Goal: Task Accomplishment & Management: Manage account settings

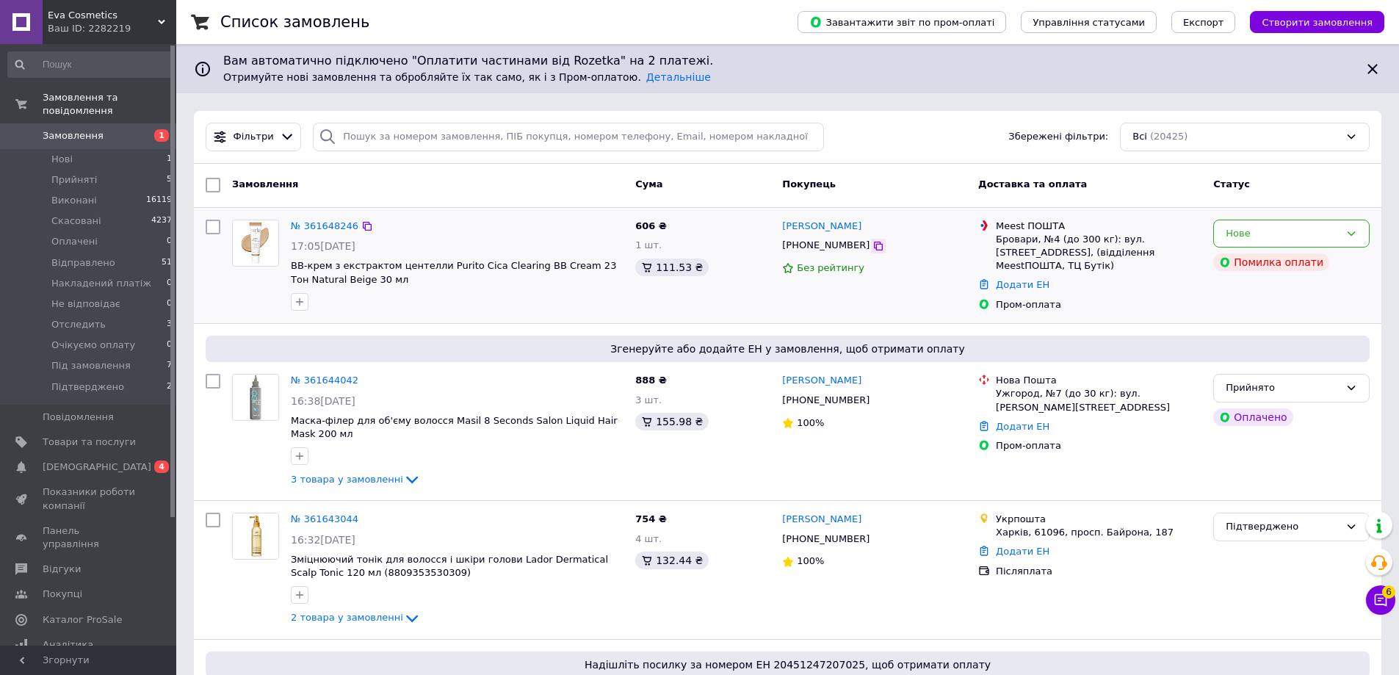
click at [872, 247] on icon at bounding box center [878, 246] width 12 height 12
drag, startPoint x: 776, startPoint y: 225, endPoint x: 809, endPoint y: 226, distance: 33.1
click at [809, 226] on div "Олена Мусійчук +380988820258 Без рейтингу" at bounding box center [874, 266] width 196 height 104
copy link "Олена"
drag, startPoint x: 357, startPoint y: 222, endPoint x: 3, endPoint y: 322, distance: 367.9
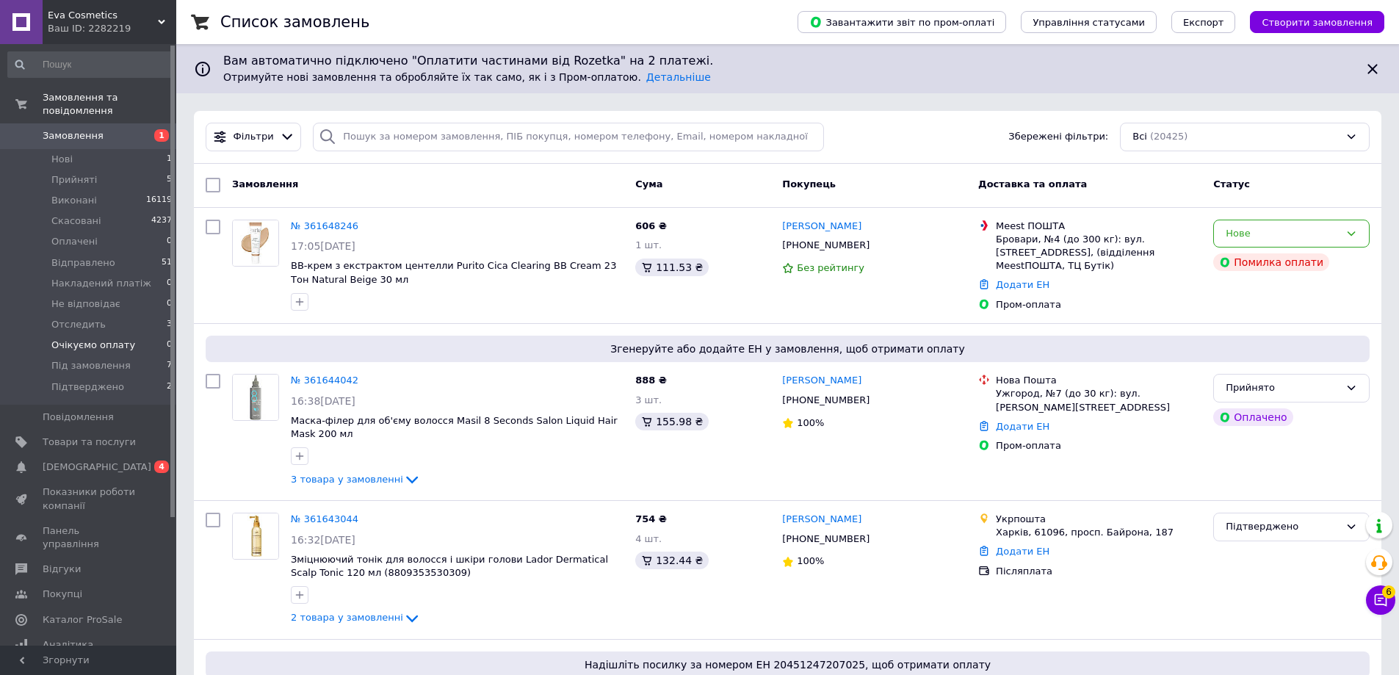
click at [363, 222] on icon at bounding box center [367, 226] width 9 height 9
drag, startPoint x: 391, startPoint y: 279, endPoint x: 293, endPoint y: 263, distance: 99.0
click at [293, 263] on span "BB-крем з екстрактом центелли Purito Cica Clearing BB Cream 23 Тон Natural Beig…" at bounding box center [457, 272] width 333 height 27
copy span "BB-крем з екстрактом центелли Purito Cica Clearing BB Cream 23 Тон Natural Beig…"
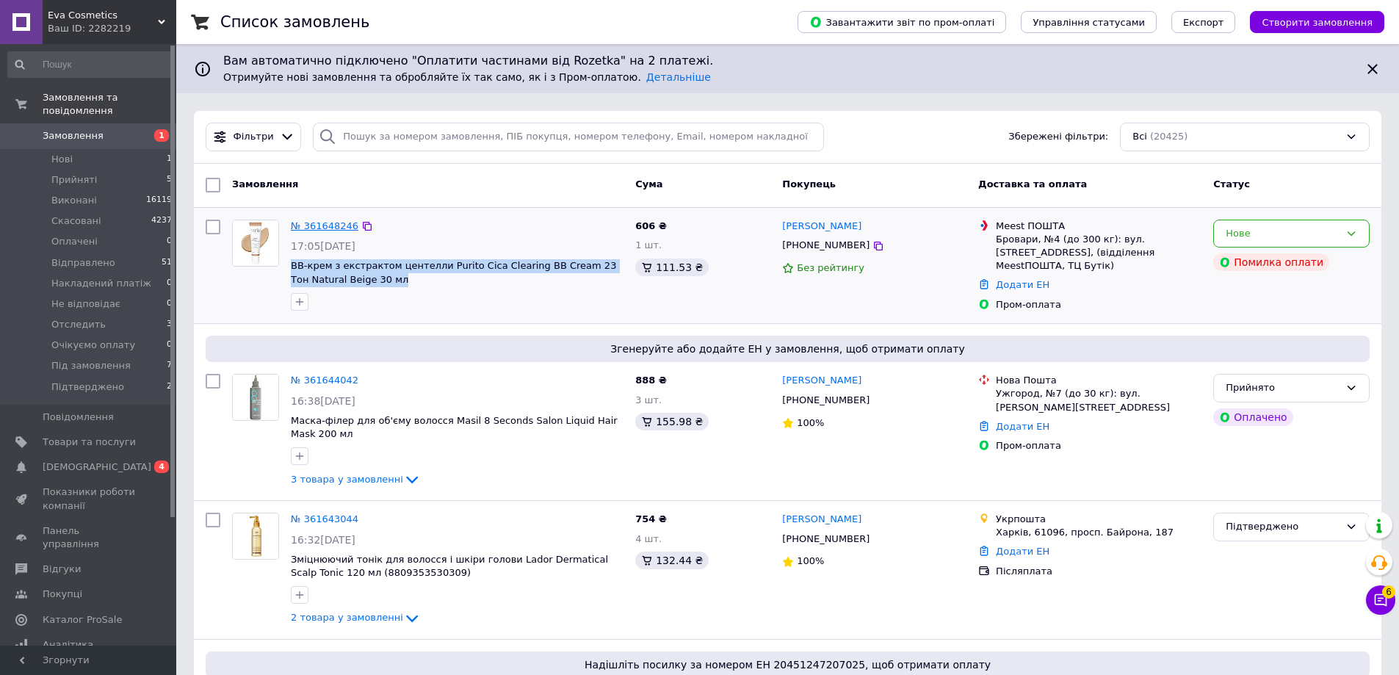
click at [293, 229] on link "№ 361648246" at bounding box center [325, 225] width 68 height 11
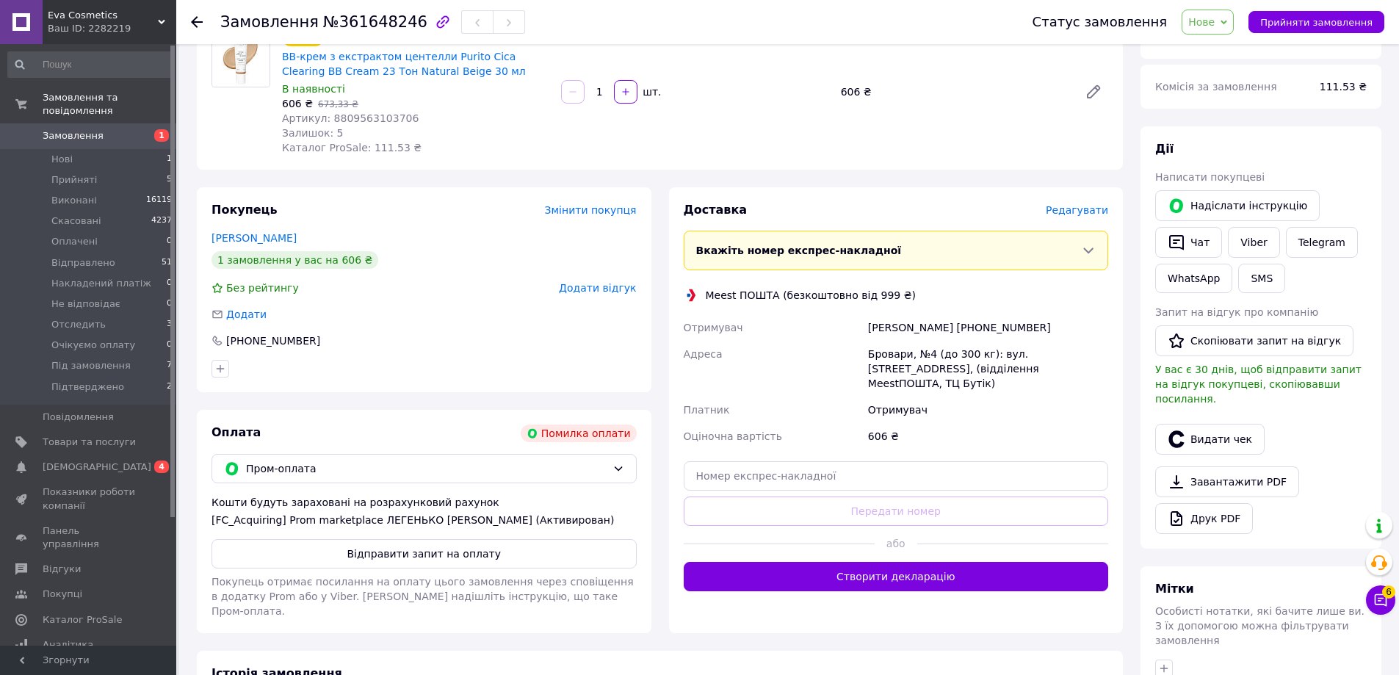
scroll to position [147, 0]
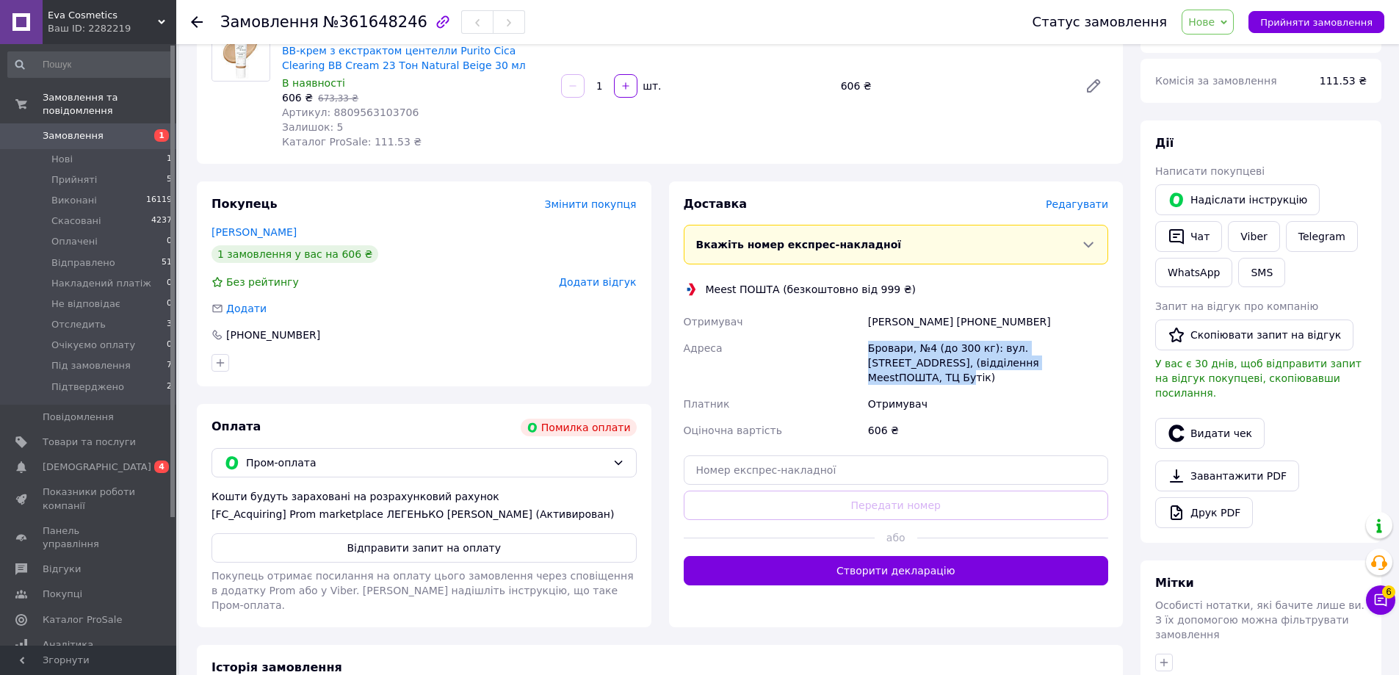
drag, startPoint x: 869, startPoint y: 347, endPoint x: 1053, endPoint y: 373, distance: 185.4
click at [1053, 373] on div "Бровари, №4 (до 300 кг): вул. [STREET_ADDRESS], (відділення MeestПОШТА, ТЦ Буті…" at bounding box center [988, 363] width 246 height 56
copy div "Бровари, №4 (до 300 кг): вул. [STREET_ADDRESS], (відділення MeestПОШТА, ТЦ Буті…"
click at [1079, 350] on div "Бровари, №4 (до 300 кг): вул. [STREET_ADDRESS], (відділення MeestПОШТА, ТЦ Буті…" at bounding box center [988, 363] width 246 height 56
copy div "Бровари, №4 (до 300 кг): вул. [STREET_ADDRESS],"
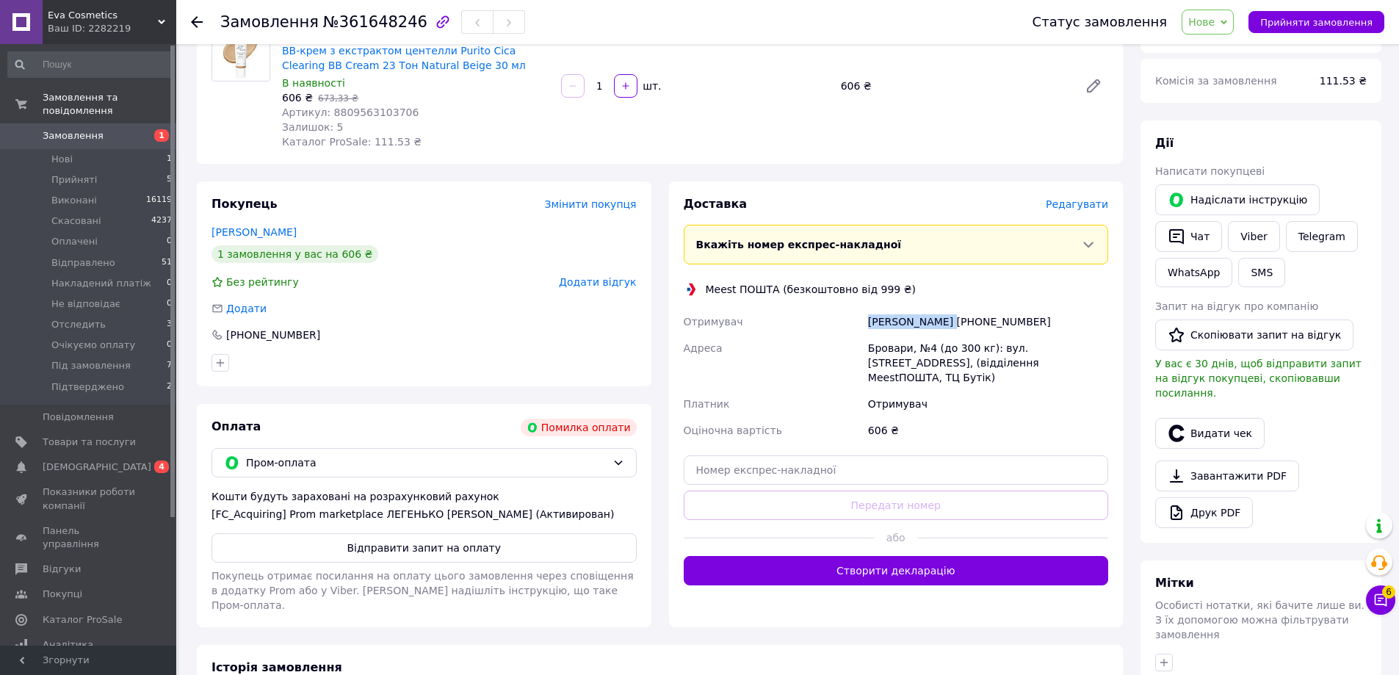
drag, startPoint x: 858, startPoint y: 322, endPoint x: 945, endPoint y: 319, distance: 86.7
click at [945, 319] on div "Отримувач [PERSON_NAME] [PHONE_NUMBER] [PERSON_NAME], №4 (до 300 кг): вул. [STR…" at bounding box center [896, 375] width 431 height 135
copy div "Отримувач [PERSON_NAME]"
click at [711, 285] on div "Meest ПОШТА (безкоштовно від 999 ₴)" at bounding box center [811, 289] width 218 height 15
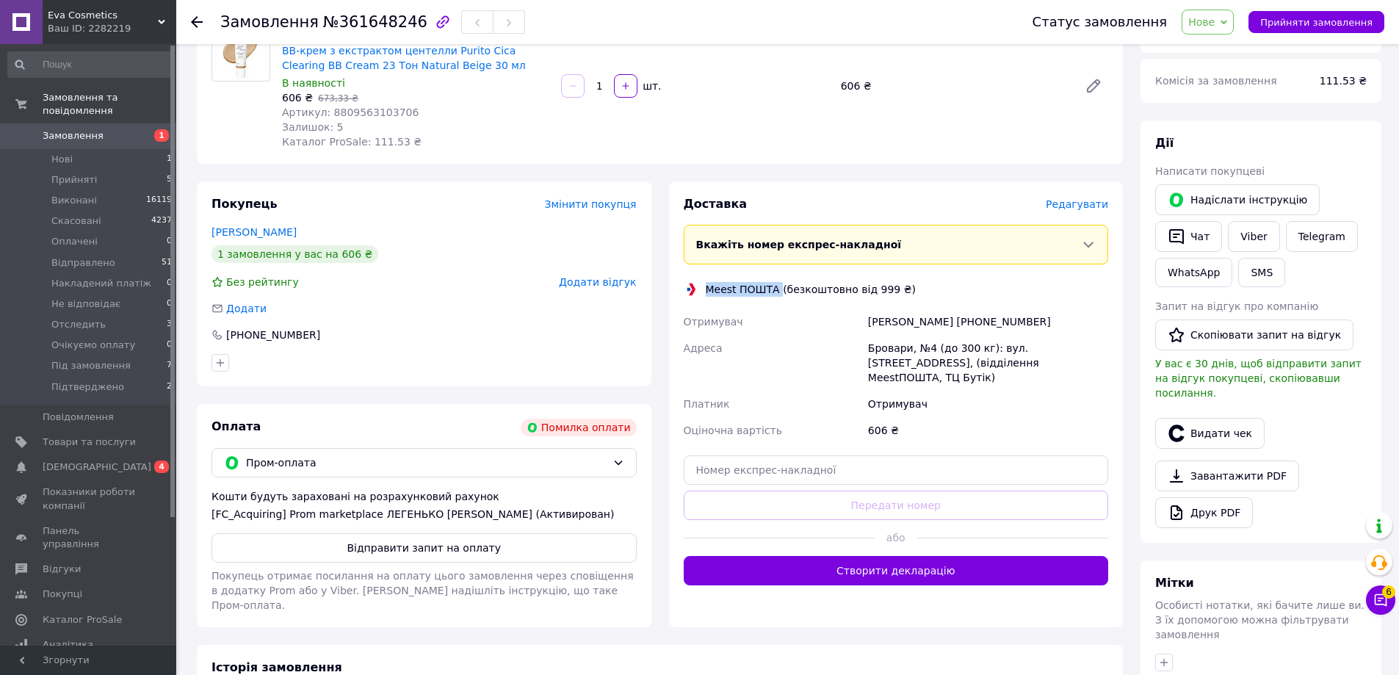
click at [770, 287] on div "Meest ПОШТА (безкоштовно від 999 ₴)" at bounding box center [811, 289] width 218 height 15
copy div "Meest ПОШТА"
click at [104, 129] on span "Замовлення" at bounding box center [89, 135] width 93 height 13
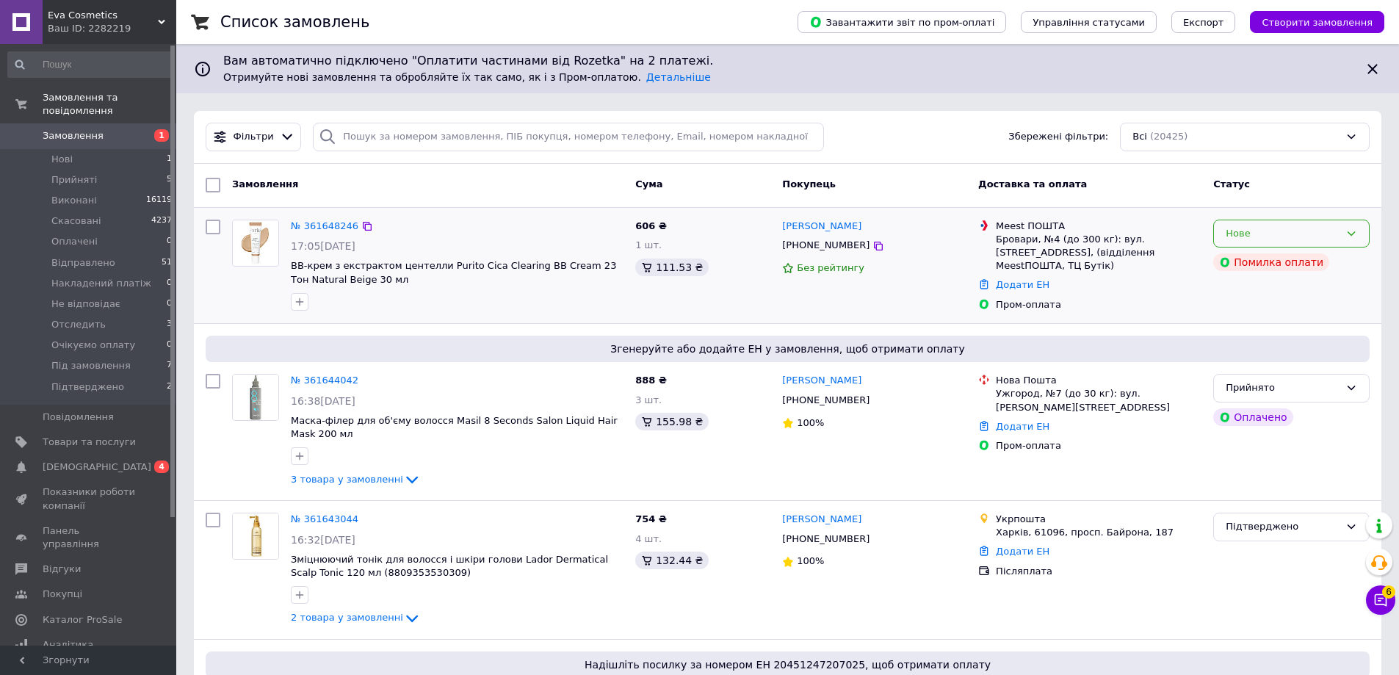
click at [1228, 227] on div "Нове" at bounding box center [1283, 233] width 114 height 15
click at [1243, 261] on li "Прийнято" at bounding box center [1291, 263] width 155 height 27
click at [145, 440] on link "Товари та послуги" at bounding box center [90, 442] width 181 height 25
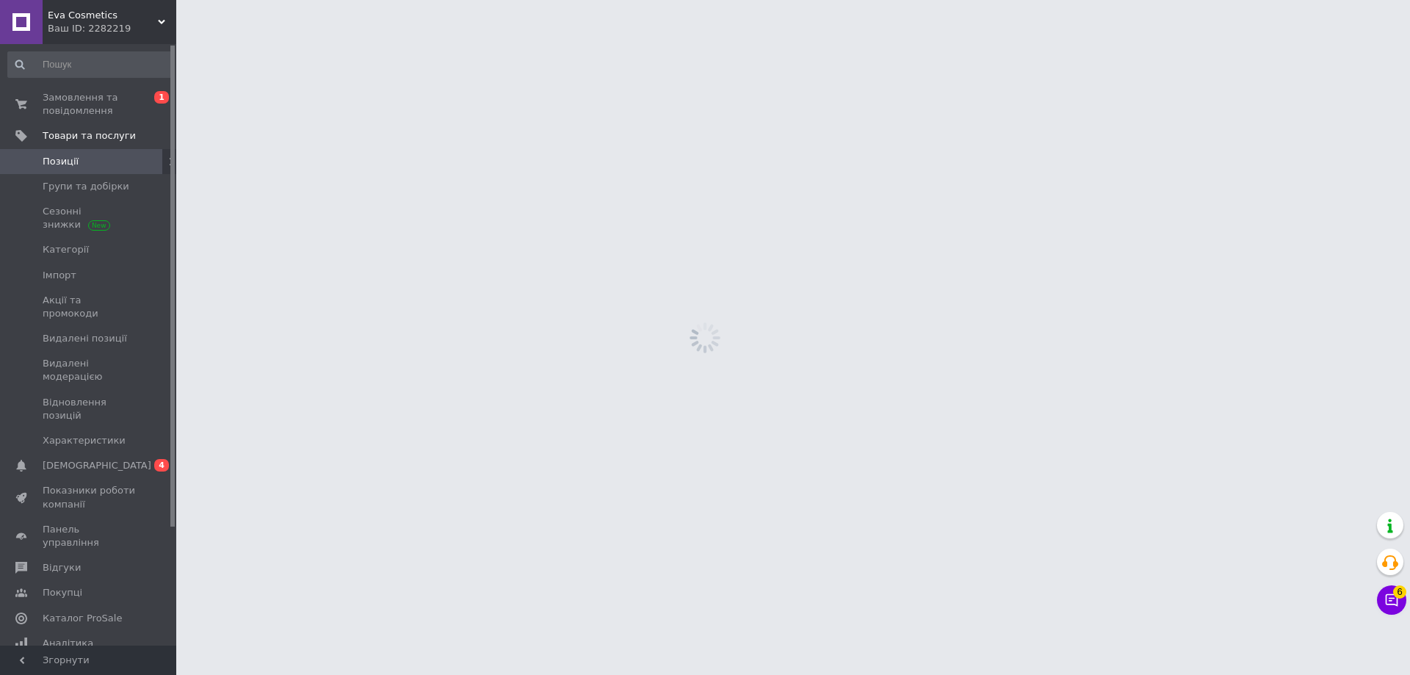
click at [127, 459] on span "[DEMOGRAPHIC_DATA]" at bounding box center [89, 465] width 93 height 13
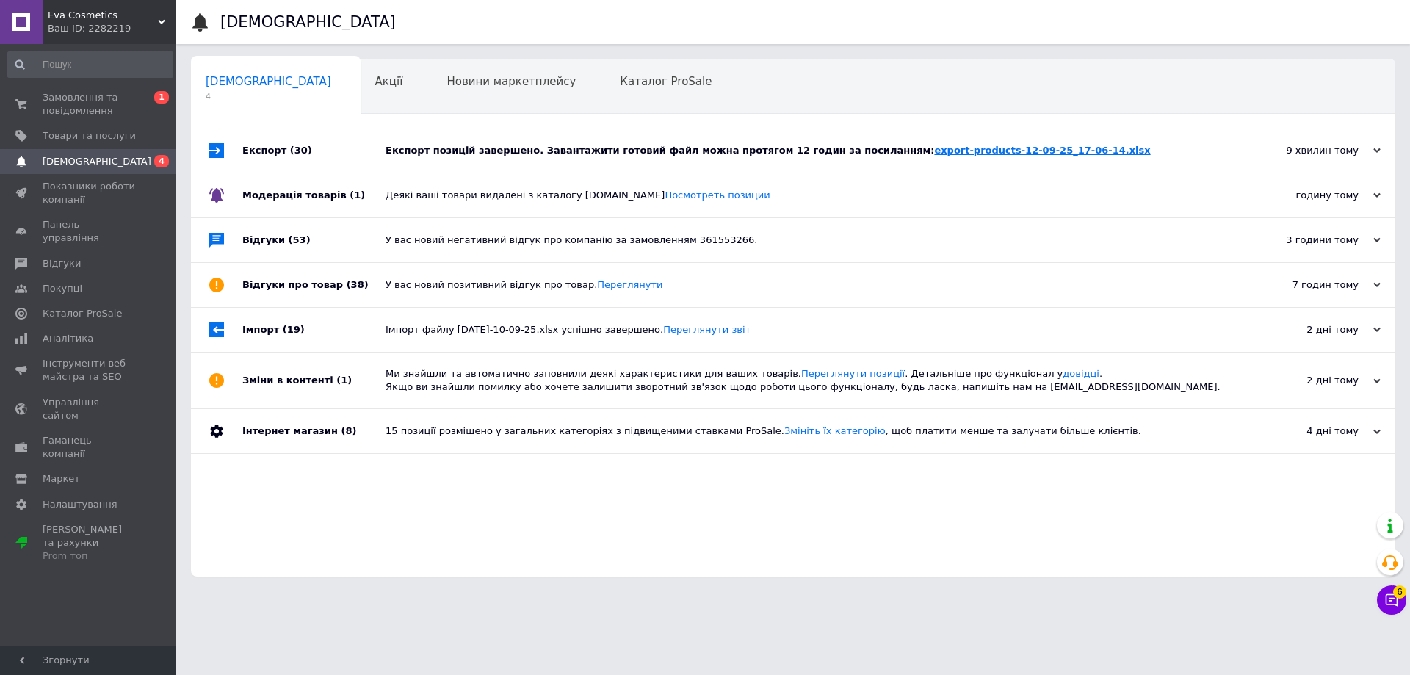
click at [934, 153] on link "export-products-12-09-25_17-06-14.xlsx" at bounding box center [1042, 150] width 216 height 11
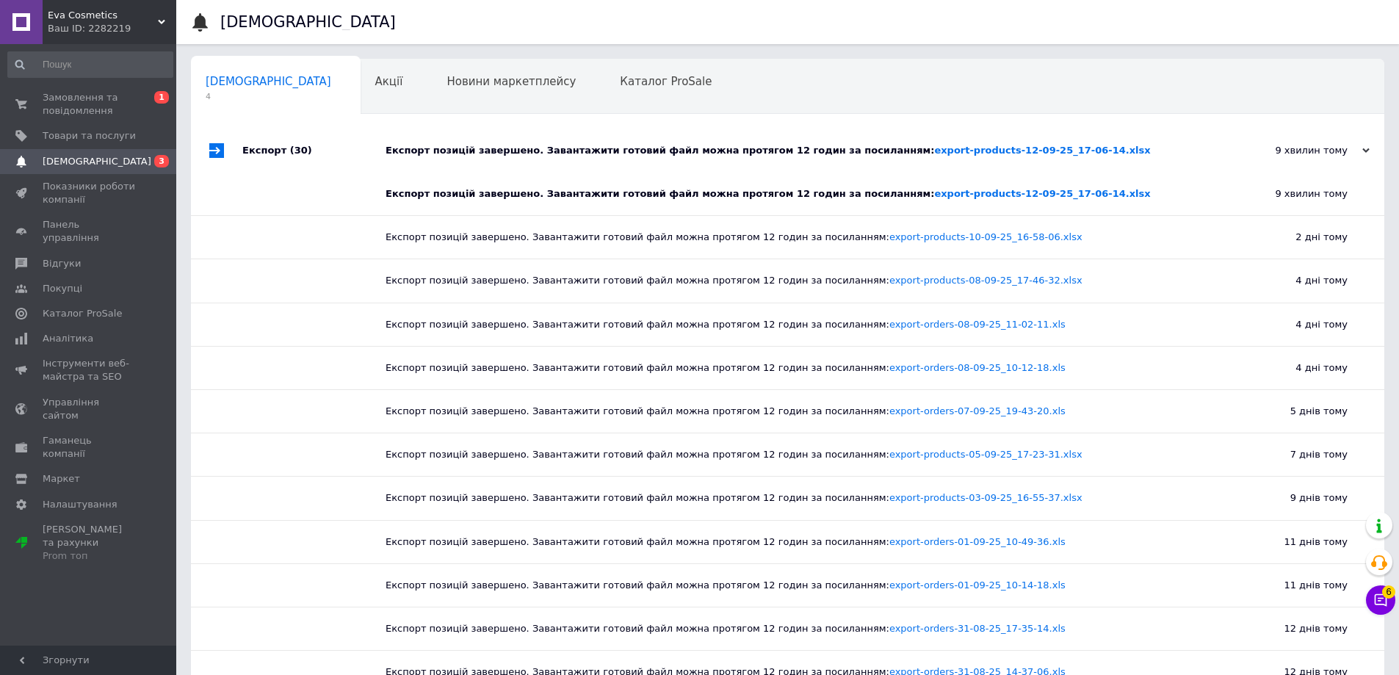
click at [1052, 26] on div "[DEMOGRAPHIC_DATA]" at bounding box center [801, 22] width 1163 height 44
click at [134, 119] on link "Замовлення та повідомлення 0 1" at bounding box center [90, 104] width 181 height 38
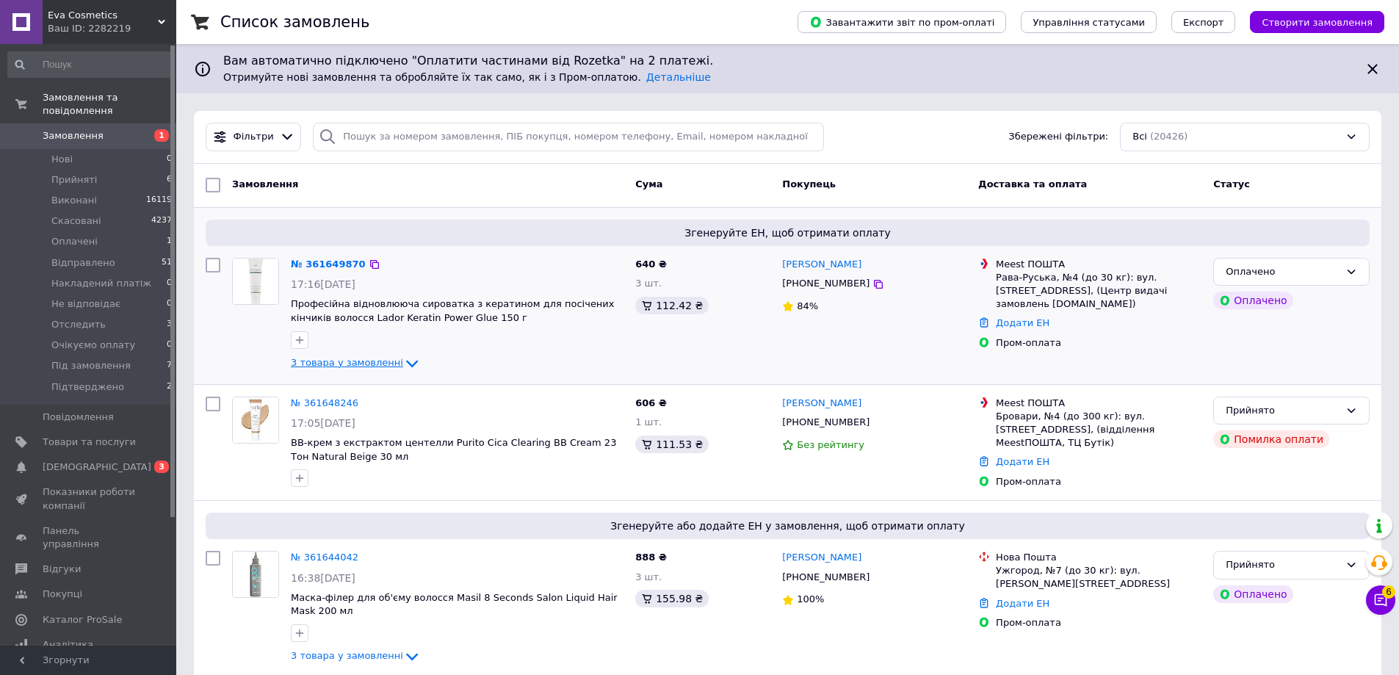
click at [403, 362] on icon at bounding box center [412, 364] width 18 height 18
